Goal: Transaction & Acquisition: Purchase product/service

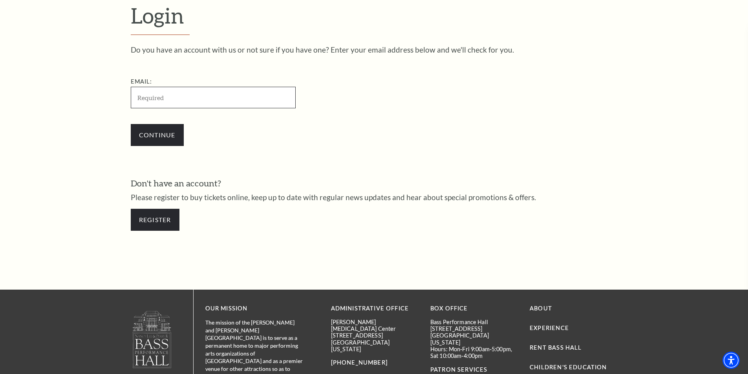
scroll to position [263, 0]
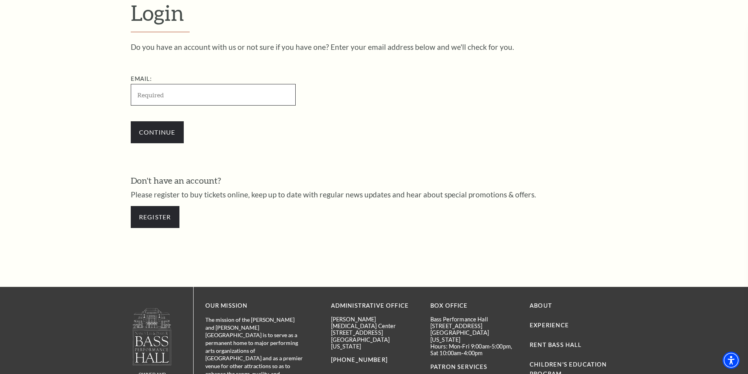
click at [178, 93] on input "Email:" at bounding box center [213, 95] width 165 height 22
type input "[EMAIL_ADDRESS][DOMAIN_NAME]"
click at [154, 127] on input "Continue" at bounding box center [157, 132] width 53 height 22
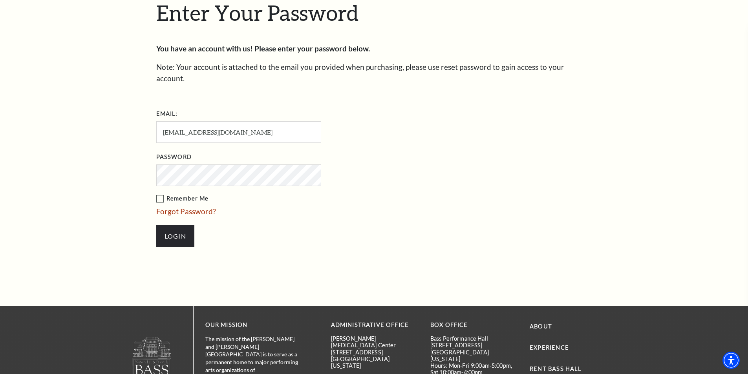
click at [157, 194] on label "Remember Me" at bounding box center [277, 199] width 243 height 10
click at [0, 0] on input "Remember Me" at bounding box center [0, 0] width 0 height 0
click at [168, 225] on input "Login" at bounding box center [175, 236] width 38 height 22
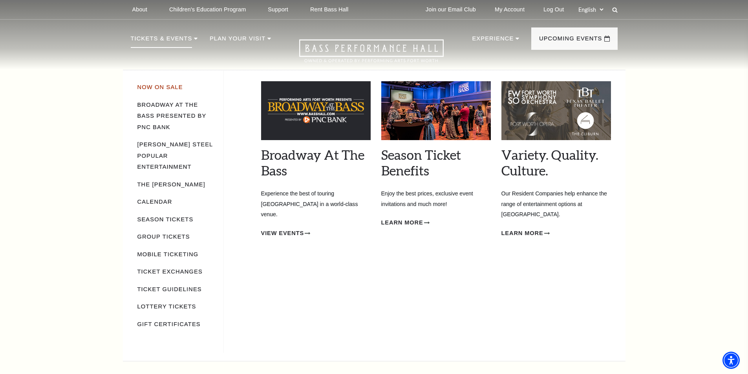
click at [149, 88] on link "Now On Sale" at bounding box center [160, 87] width 46 height 6
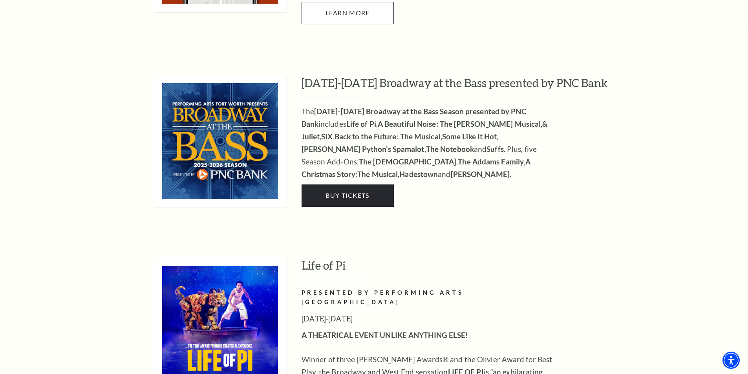
scroll to position [746, 0]
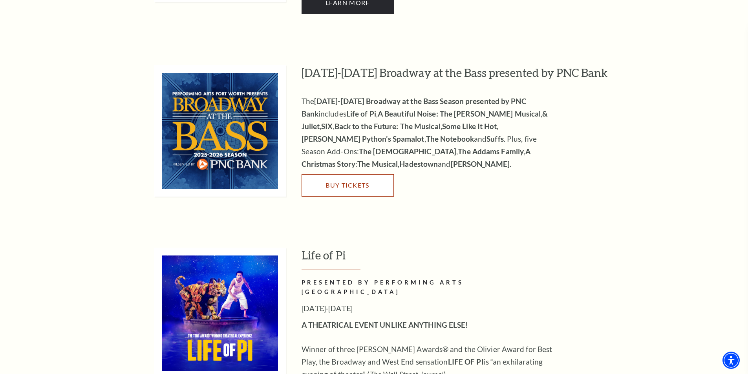
click at [338, 181] on span "Buy Tickets" at bounding box center [347, 184] width 44 height 7
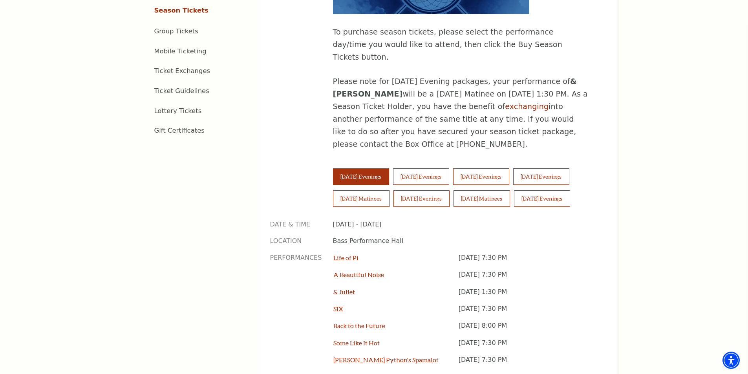
scroll to position [510, 0]
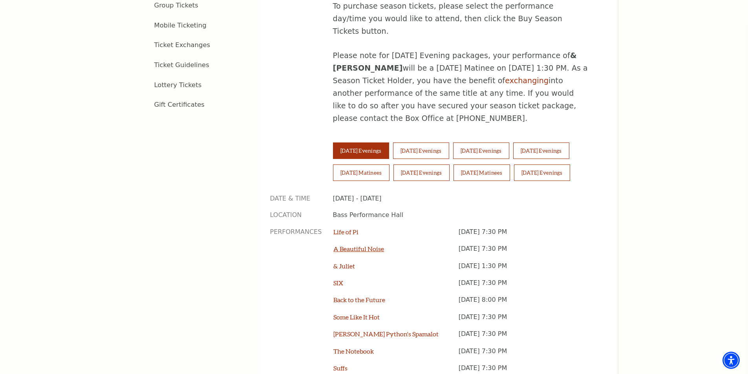
click at [365, 245] on link "A Beautiful Noise" at bounding box center [358, 248] width 51 height 7
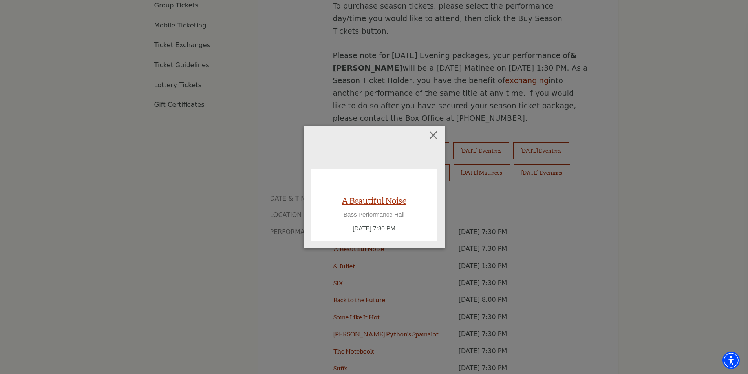
click at [380, 200] on link "A Beautiful Noise" at bounding box center [373, 200] width 65 height 11
click at [376, 199] on link "A Beautiful Noise" at bounding box center [373, 200] width 65 height 11
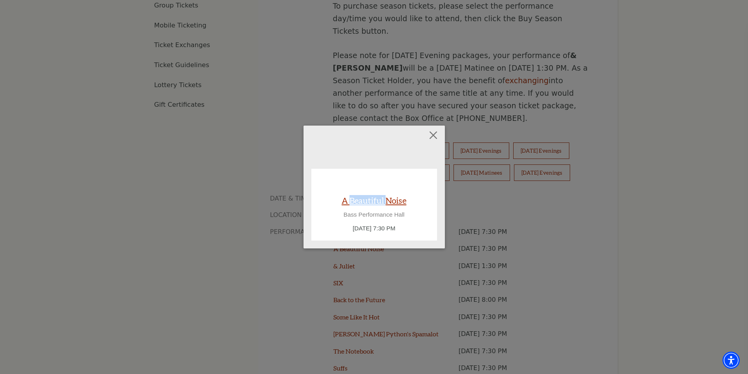
click at [376, 199] on link "A Beautiful Noise" at bounding box center [373, 200] width 65 height 11
click at [400, 200] on link "A Beautiful Noise" at bounding box center [373, 200] width 65 height 11
click at [431, 135] on button "Close" at bounding box center [432, 135] width 15 height 15
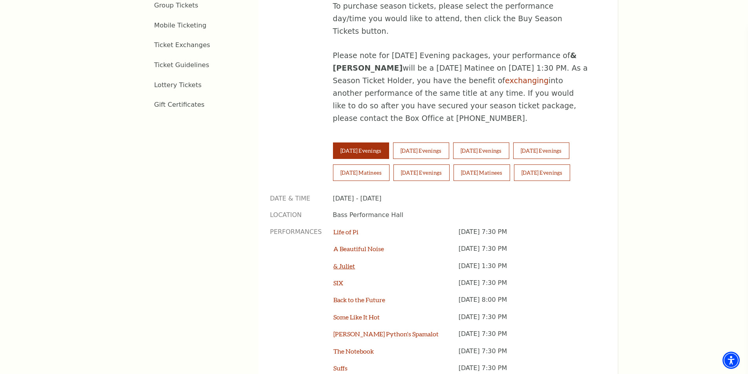
click at [340, 262] on link "& Juliet" at bounding box center [344, 265] width 22 height 7
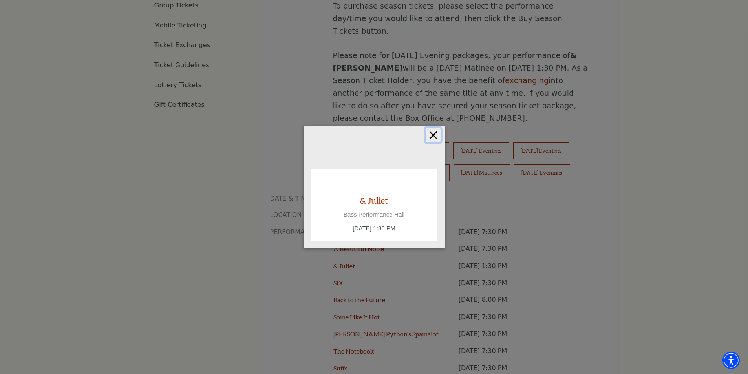
click at [433, 136] on button "Close" at bounding box center [432, 135] width 15 height 15
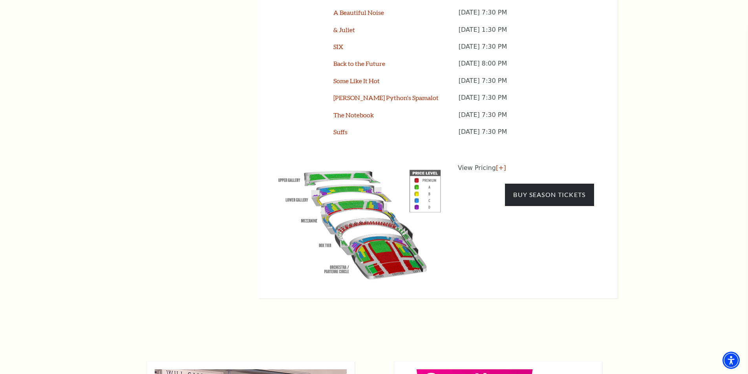
scroll to position [746, 0]
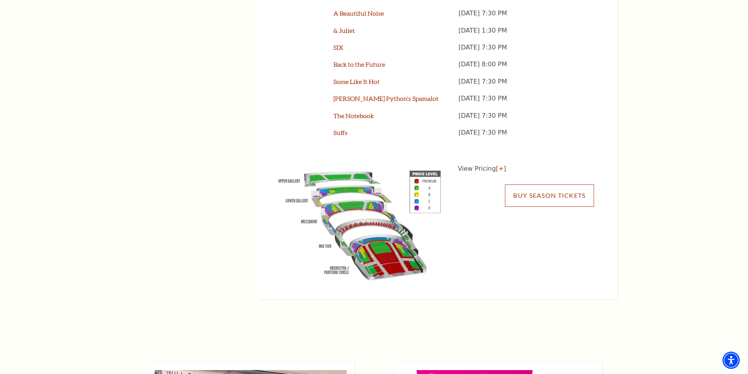
click at [553, 184] on link "Buy Season Tickets" at bounding box center [549, 195] width 89 height 22
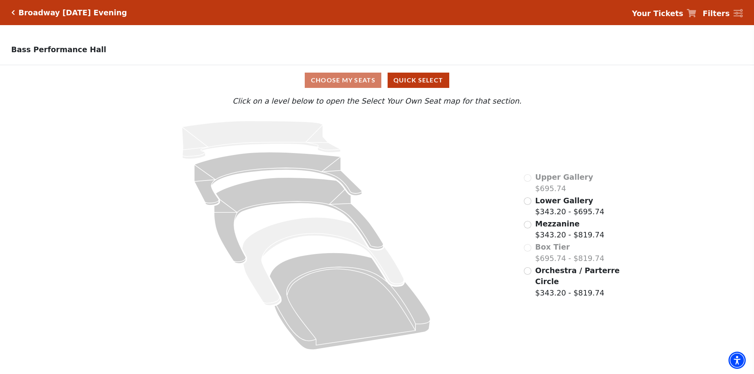
click at [17, 13] on div "Broadway [DATE] Evening" at bounding box center [71, 12] width 112 height 9
click at [11, 12] on icon "Click here to go back to filters" at bounding box center [13, 12] width 4 height 5
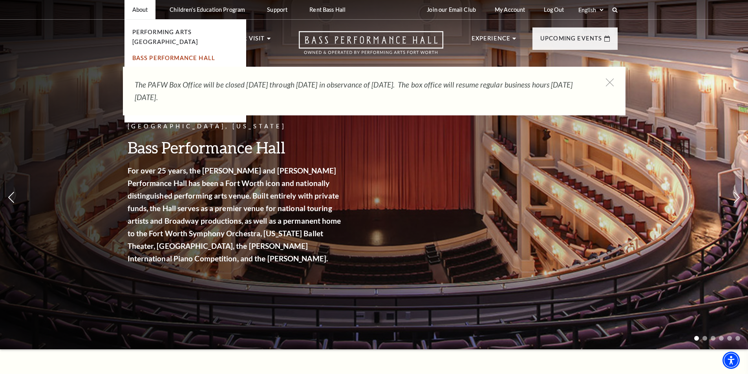
click at [183, 55] on link "Bass Performance Hall" at bounding box center [173, 58] width 83 height 7
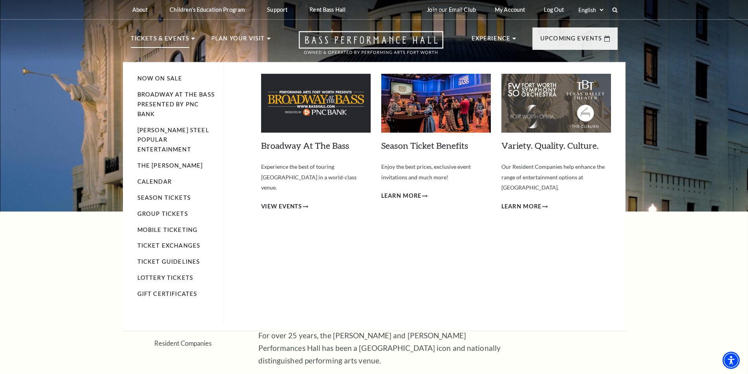
click at [287, 105] on img at bounding box center [316, 103] width 110 height 59
click at [283, 202] on span "View Events" at bounding box center [281, 207] width 41 height 10
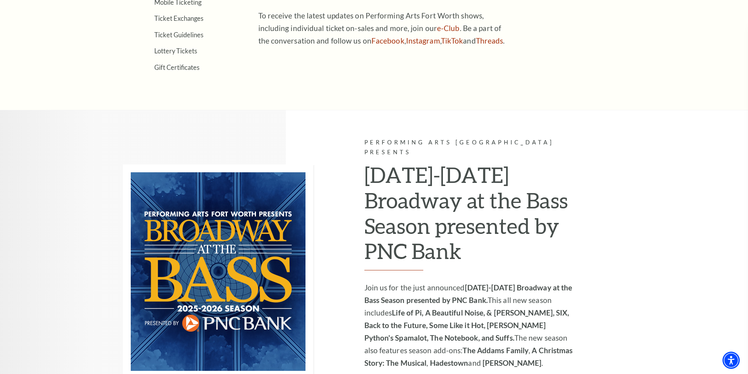
scroll to position [510, 0]
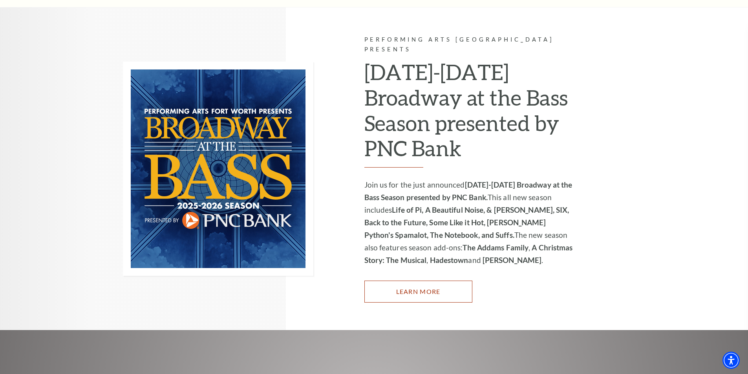
click at [403, 281] on link "Learn More" at bounding box center [418, 292] width 108 height 22
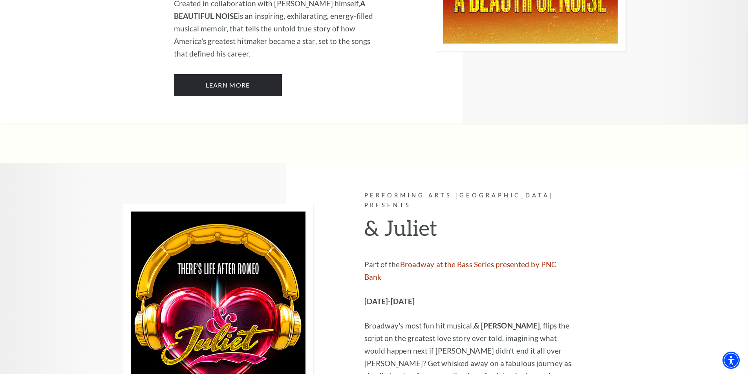
scroll to position [2159, 0]
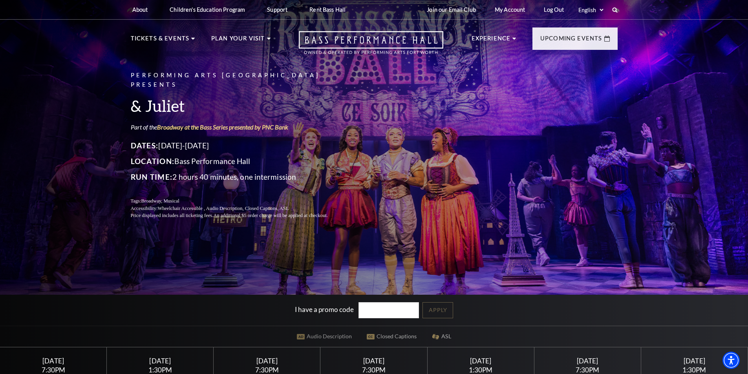
click at [383, 314] on input "I have a promo code" at bounding box center [388, 310] width 60 height 16
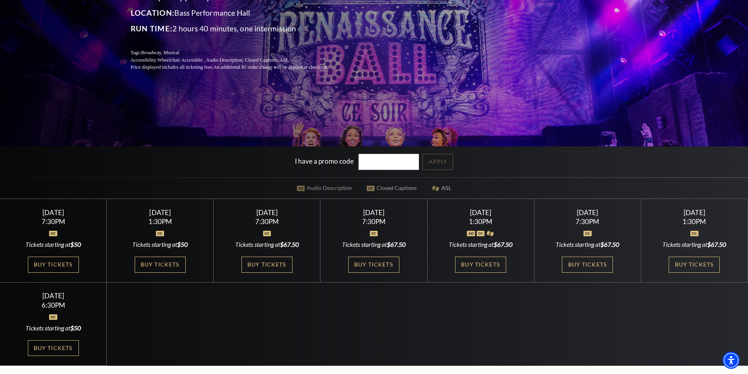
scroll to position [157, 0]
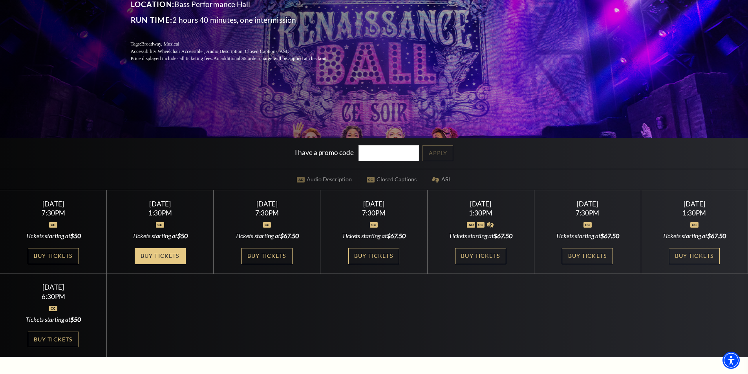
click at [145, 257] on link "Buy Tickets" at bounding box center [160, 256] width 51 height 16
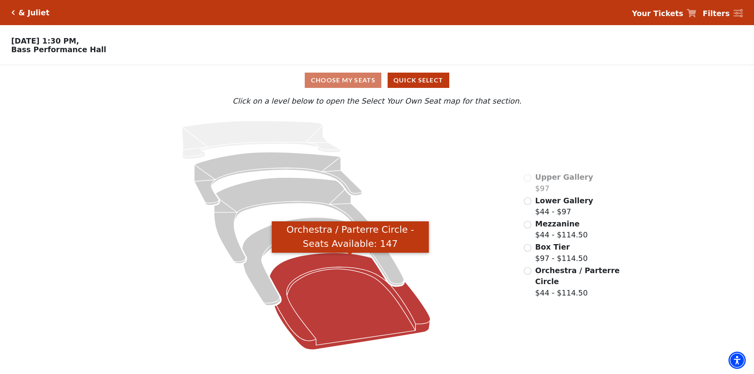
click at [326, 326] on icon "Orchestra / Parterre Circle - Seats Available: 147" at bounding box center [350, 301] width 161 height 97
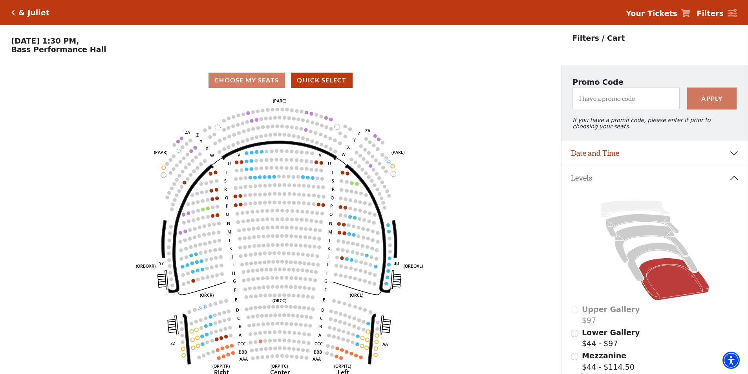
click at [13, 11] on icon "Click here to go back to filters" at bounding box center [13, 12] width 4 height 5
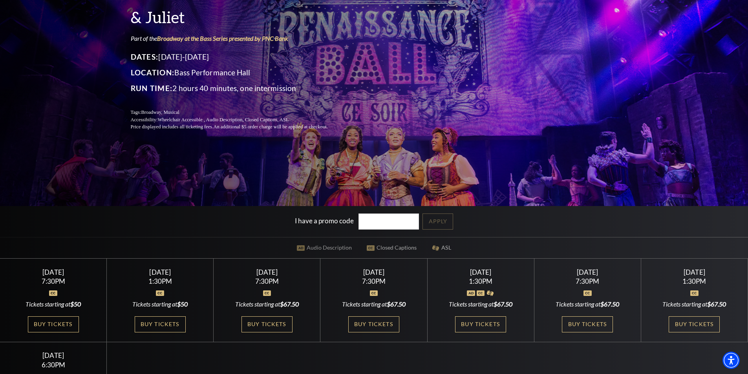
scroll to position [118, 0]
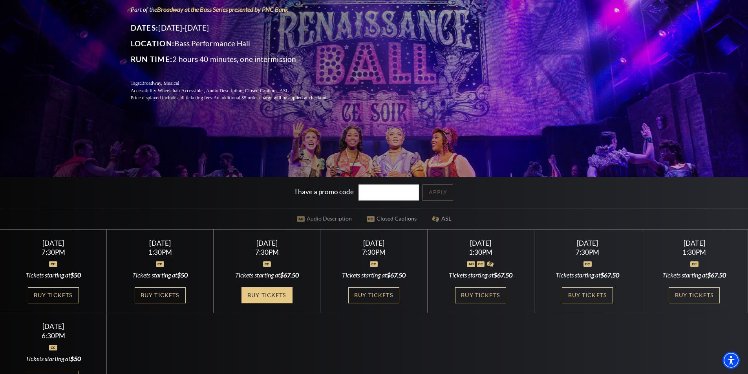
click at [263, 295] on link "Buy Tickets" at bounding box center [266, 295] width 51 height 16
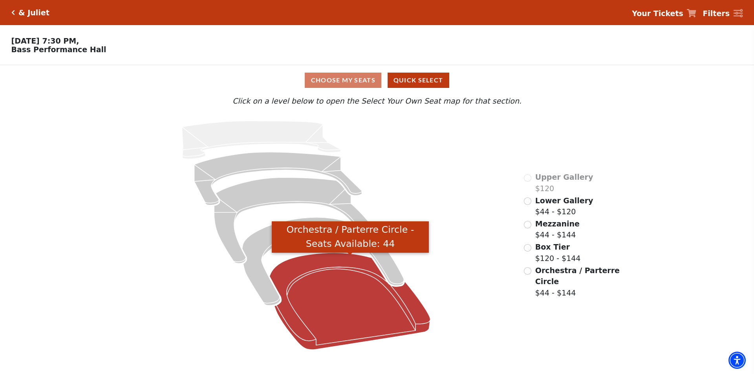
click at [375, 310] on icon "Orchestra / Parterre Circle - Seats Available: 44" at bounding box center [350, 301] width 161 height 97
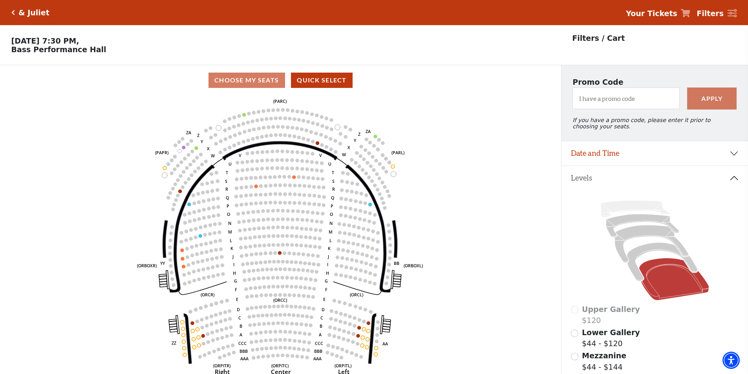
click at [14, 10] on icon "Click here to go back to filters" at bounding box center [13, 12] width 4 height 5
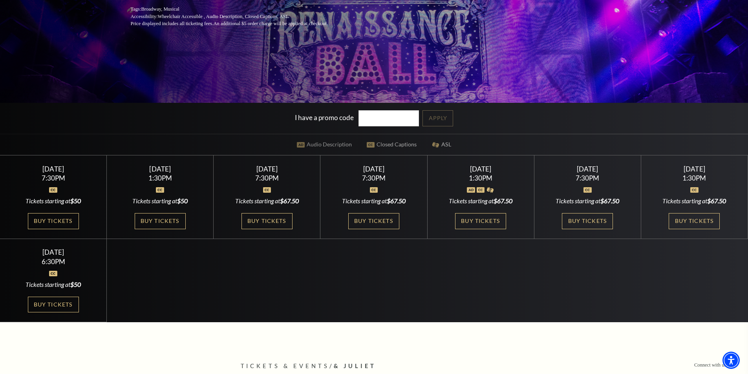
scroll to position [196, 0]
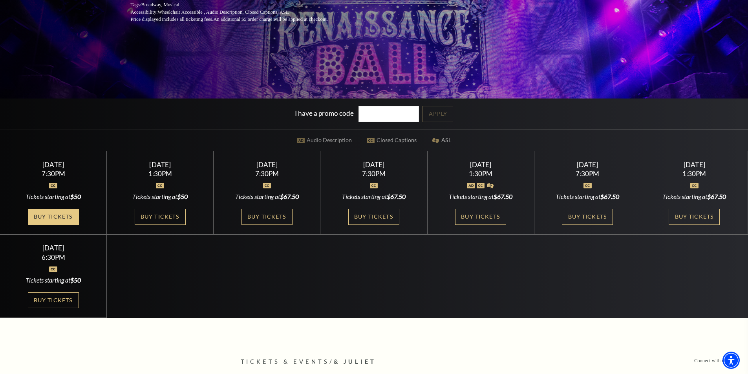
click at [49, 209] on link "Buy Tickets" at bounding box center [53, 217] width 51 height 16
click at [52, 214] on link "Buy Tickets" at bounding box center [53, 217] width 51 height 16
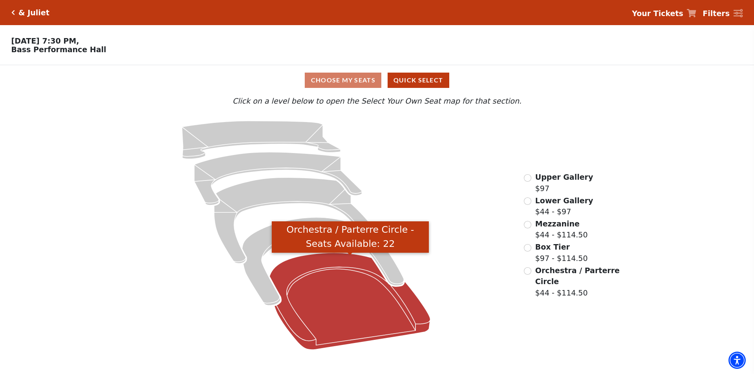
click at [362, 331] on icon "Orchestra / Parterre Circle - Seats Available: 22" at bounding box center [350, 301] width 161 height 97
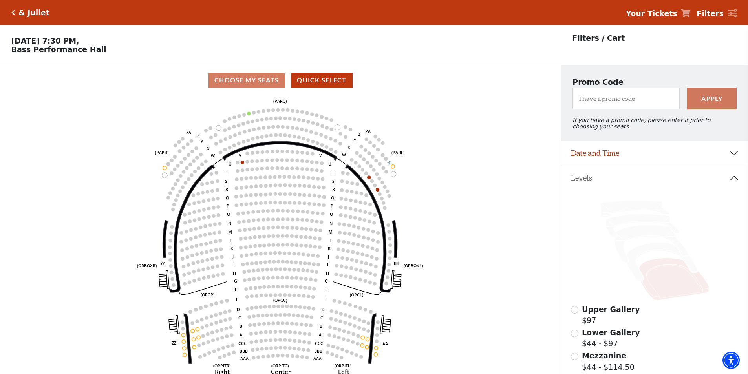
click at [12, 11] on icon "Click here to go back to filters" at bounding box center [13, 12] width 4 height 5
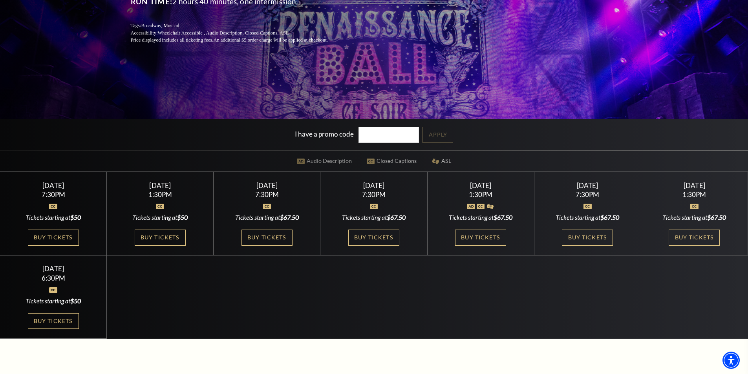
scroll to position [196, 0]
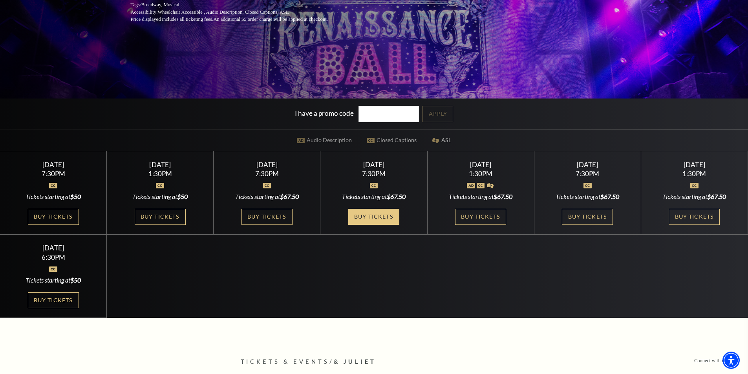
click at [386, 220] on link "Buy Tickets" at bounding box center [373, 217] width 51 height 16
click at [584, 216] on link "Buy Tickets" at bounding box center [587, 217] width 51 height 16
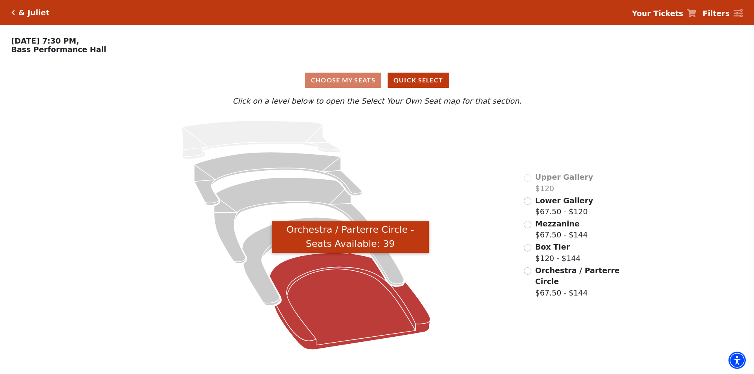
click at [345, 321] on icon "Orchestra / Parterre Circle - Seats Available: 39" at bounding box center [350, 301] width 161 height 97
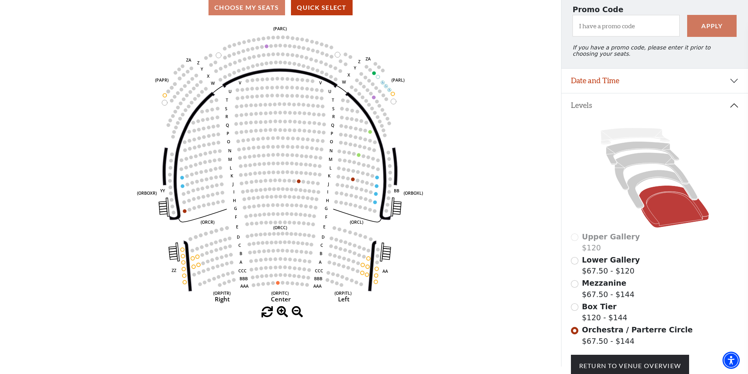
scroll to position [78, 0]
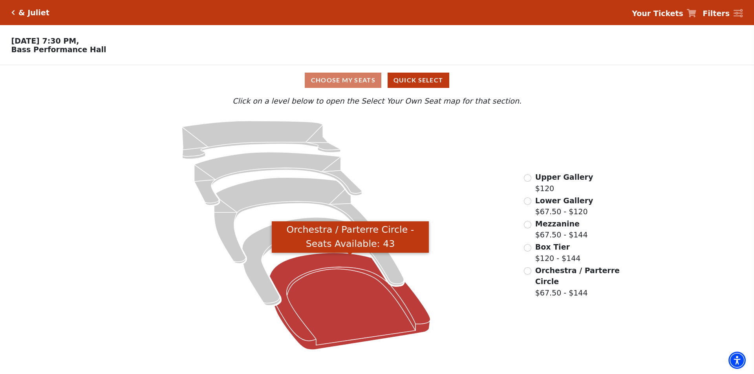
click at [354, 312] on icon "Orchestra / Parterre Circle - Seats Available: 43" at bounding box center [350, 301] width 161 height 97
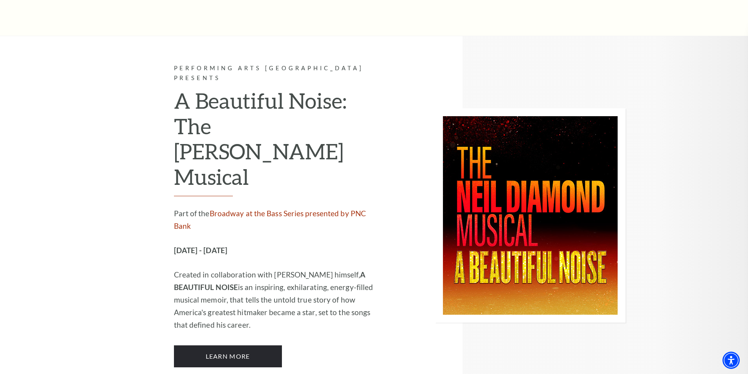
scroll to position [1845, 0]
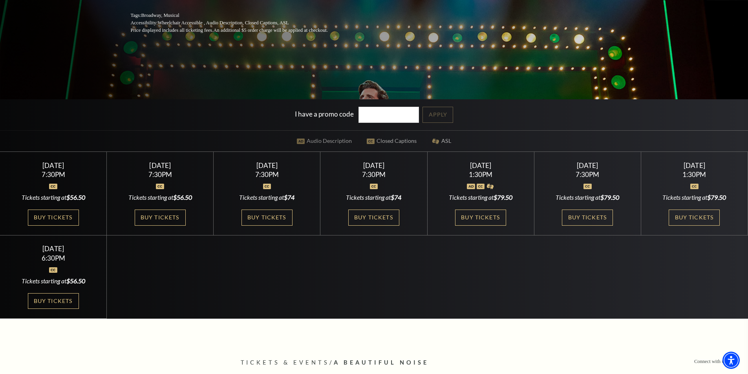
scroll to position [196, 0]
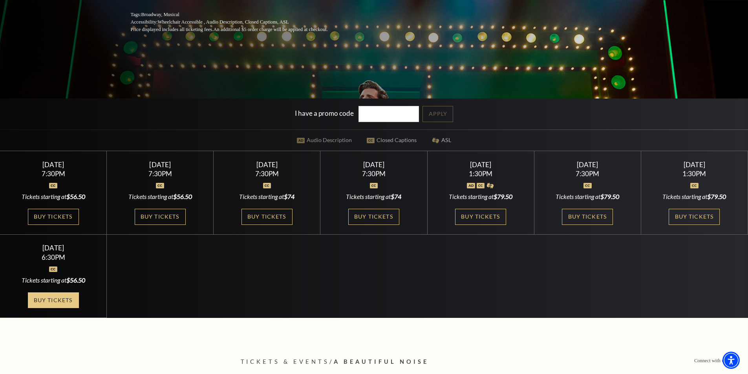
click at [51, 303] on link "Buy Tickets" at bounding box center [53, 300] width 51 height 16
click at [159, 216] on link "Buy Tickets" at bounding box center [160, 217] width 51 height 16
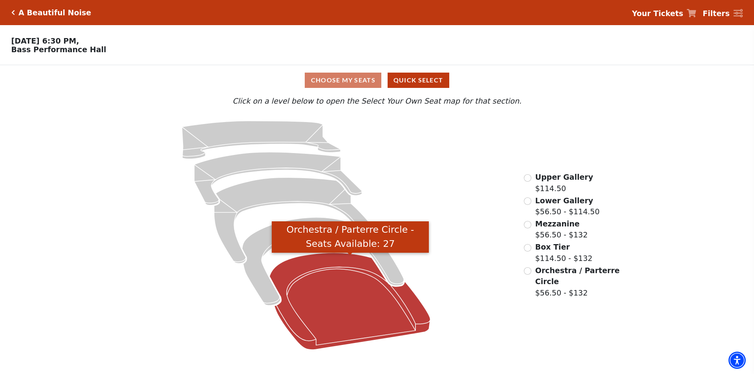
click at [346, 281] on icon "Orchestra / Parterre Circle - Seats Available: 27" at bounding box center [350, 301] width 161 height 97
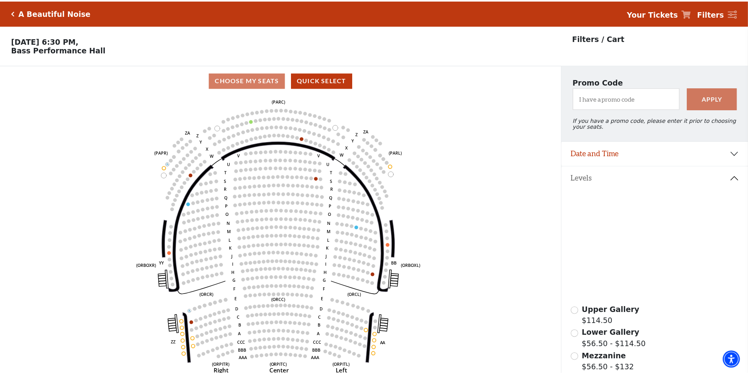
scroll to position [37, 0]
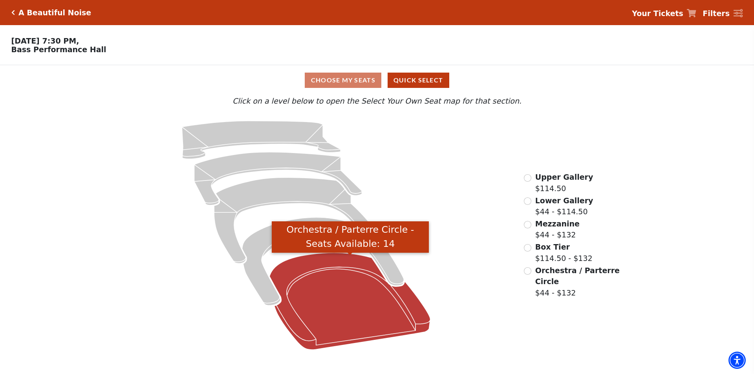
click at [309, 302] on icon "Orchestra / Parterre Circle - Seats Available: 14" at bounding box center [350, 301] width 161 height 97
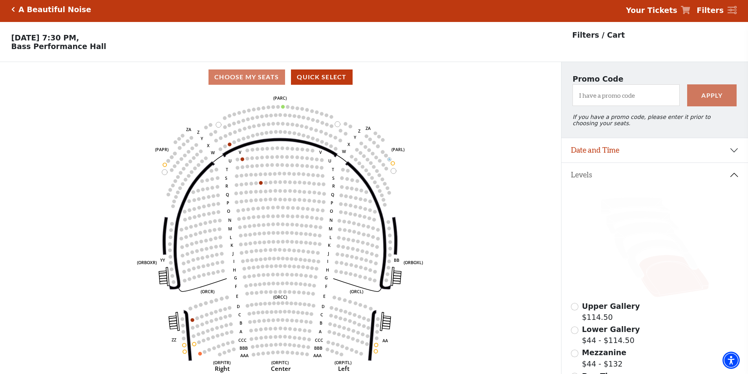
scroll to position [37, 0]
